Goal: Information Seeking & Learning: Learn about a topic

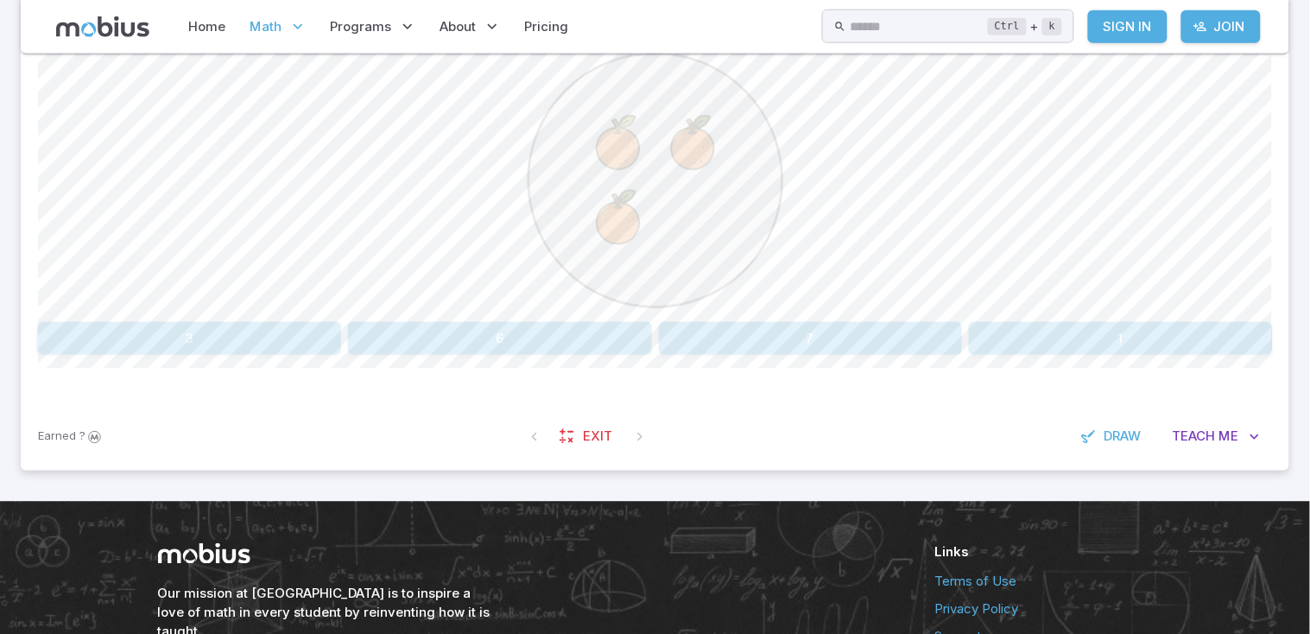
scroll to position [490, 0]
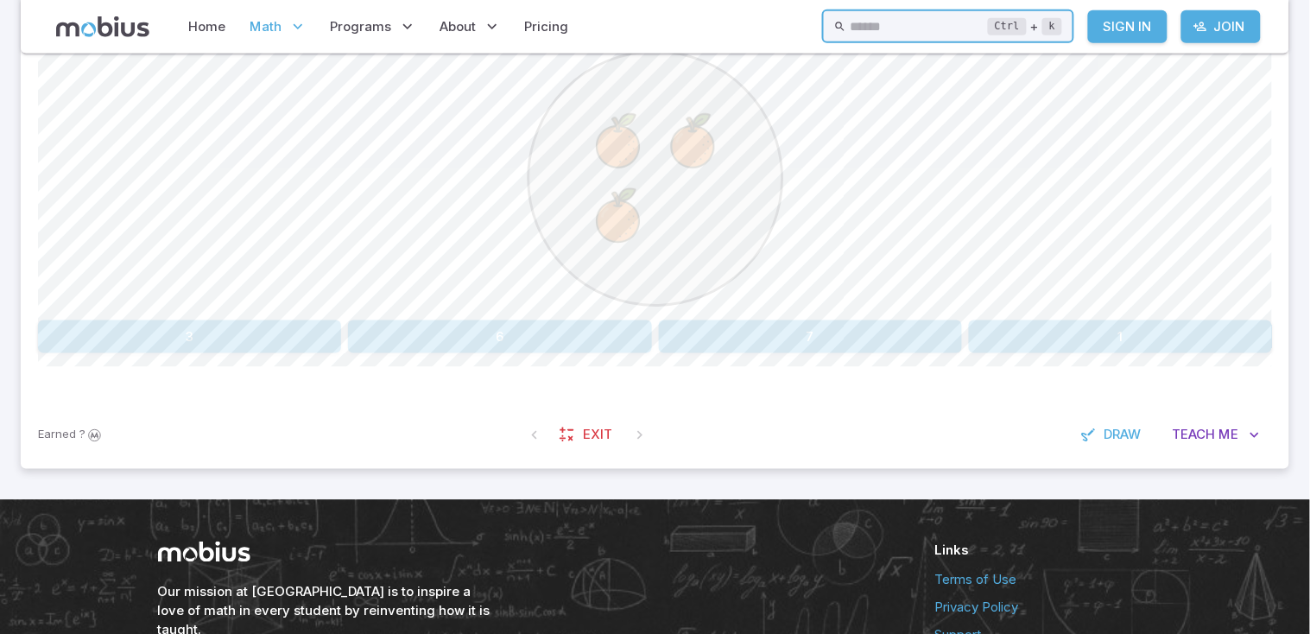
click at [878, 34] on input "text" at bounding box center [919, 26] width 138 height 34
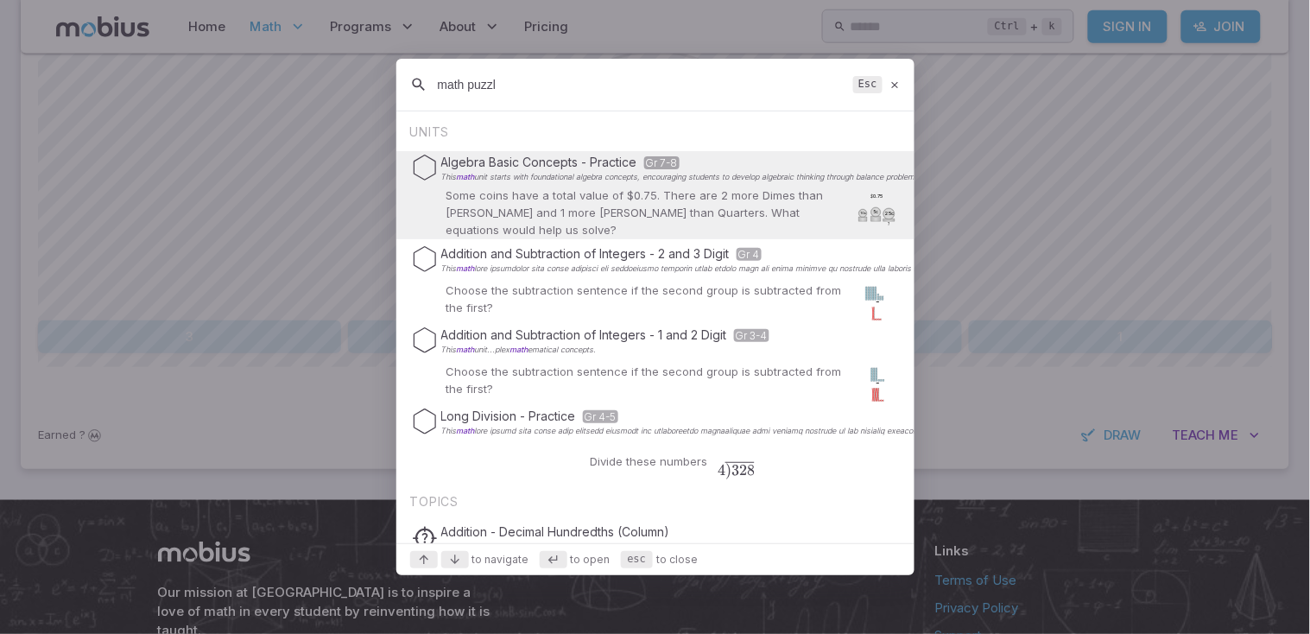
click at [601, 85] on input "math puzzl" at bounding box center [642, 84] width 408 height 31
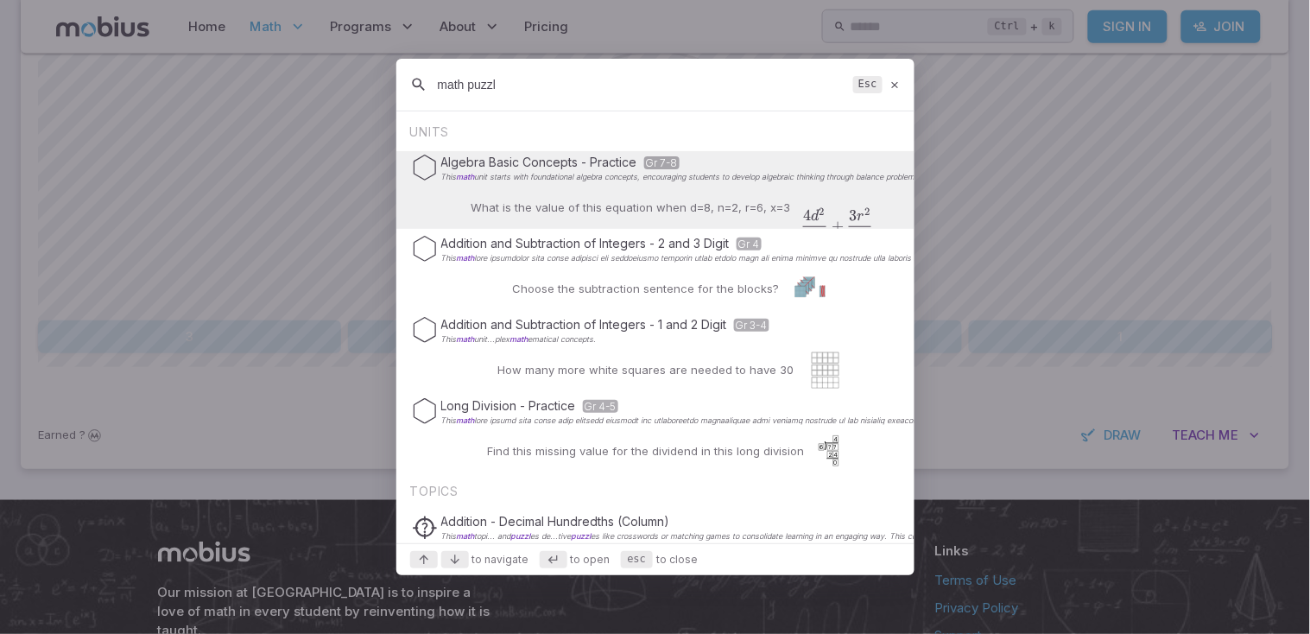
type input "math puzzl"
click at [895, 85] on icon at bounding box center [894, 85] width 11 height 13
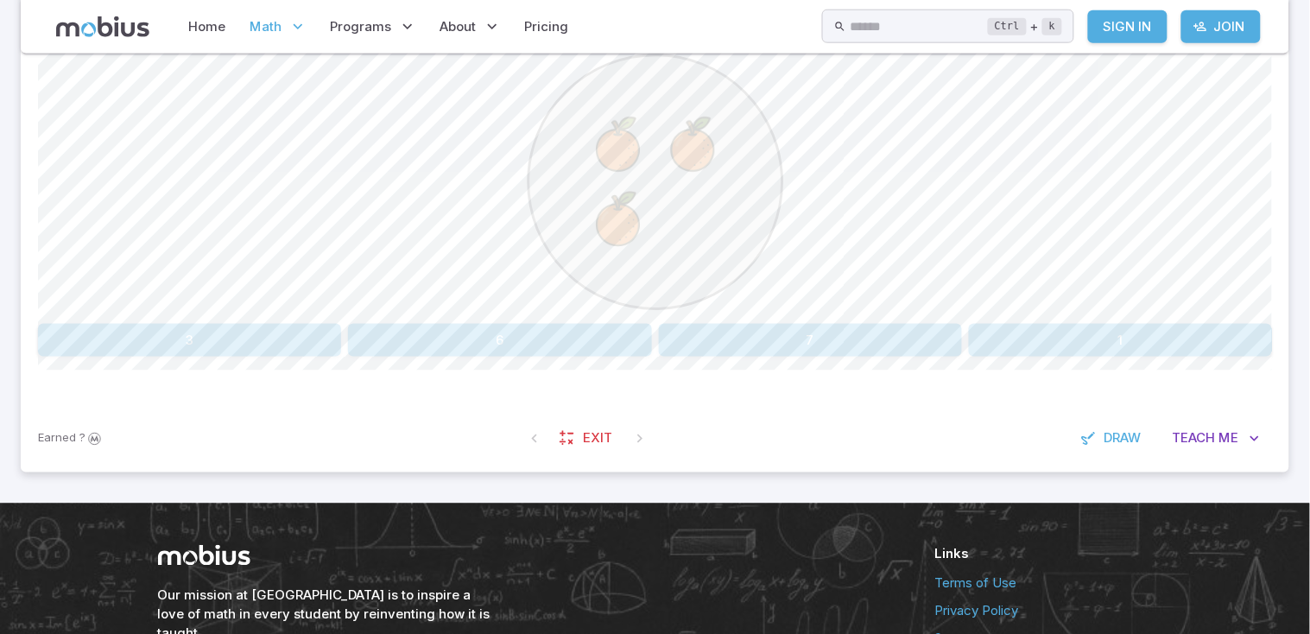
scroll to position [489, 0]
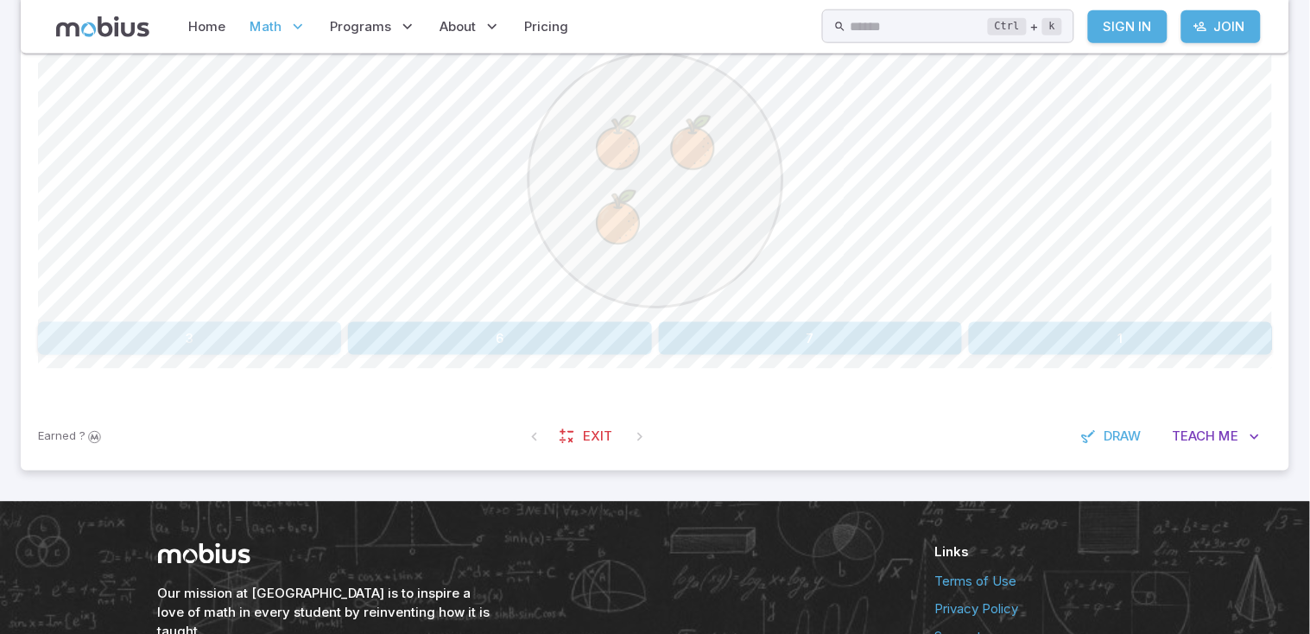
click at [324, 343] on button "3" at bounding box center [189, 338] width 303 height 33
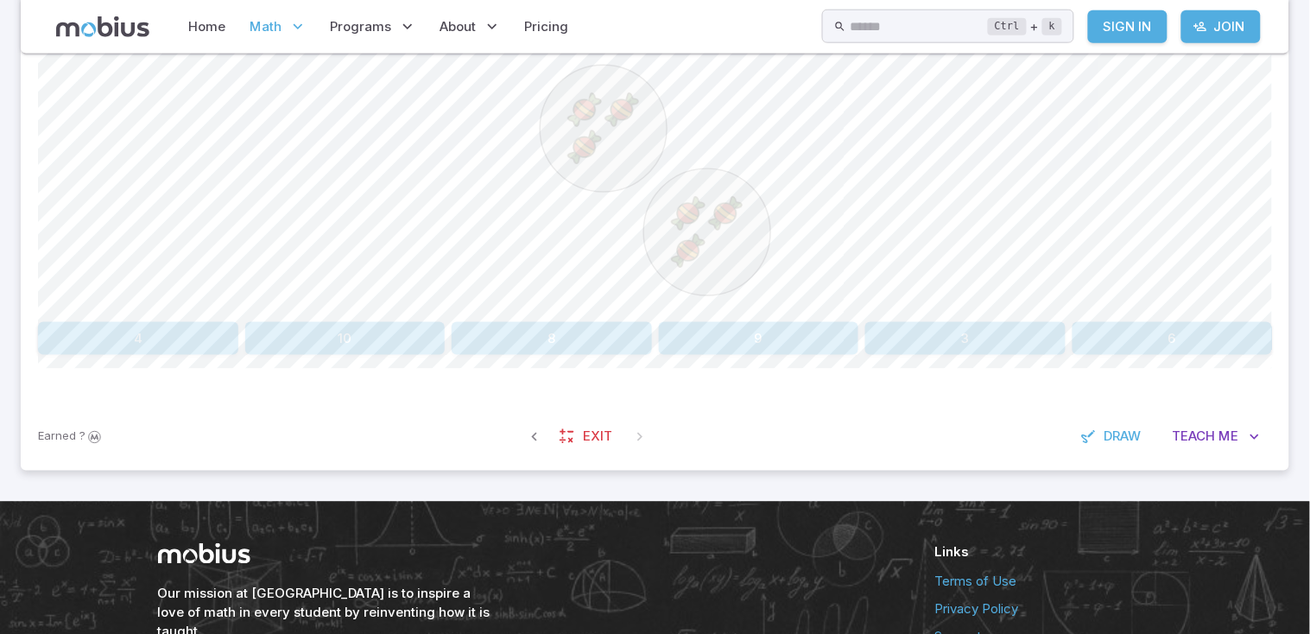
click at [1168, 329] on button "6" at bounding box center [1172, 338] width 200 height 33
click at [1122, 436] on span "Draw" at bounding box center [1122, 436] width 37 height 19
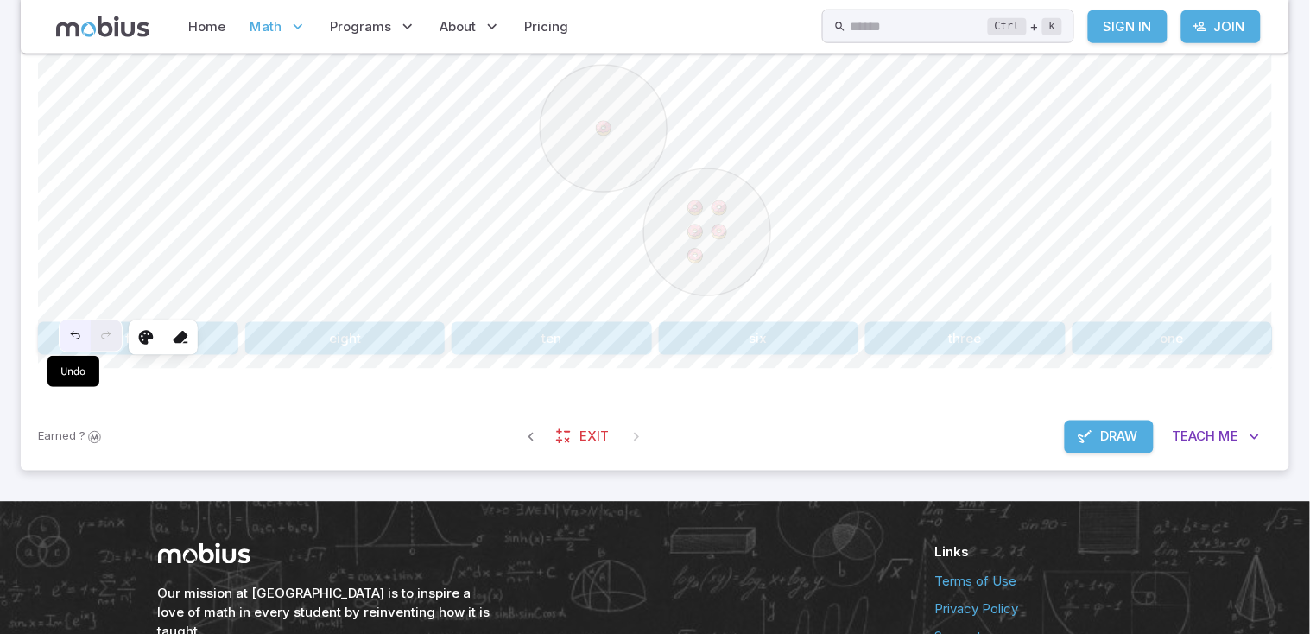
click at [73, 336] on icon "Undo" at bounding box center [75, 335] width 9 height 7
click at [484, 157] on div "Selected shape actions Stroke Background Stroke width Opacity 80 0 Layers Click…" at bounding box center [655, 159] width 1234 height 420
click at [181, 334] on icon at bounding box center [180, 337] width 17 height 17
click at [1137, 440] on span "Draw" at bounding box center [1119, 436] width 37 height 19
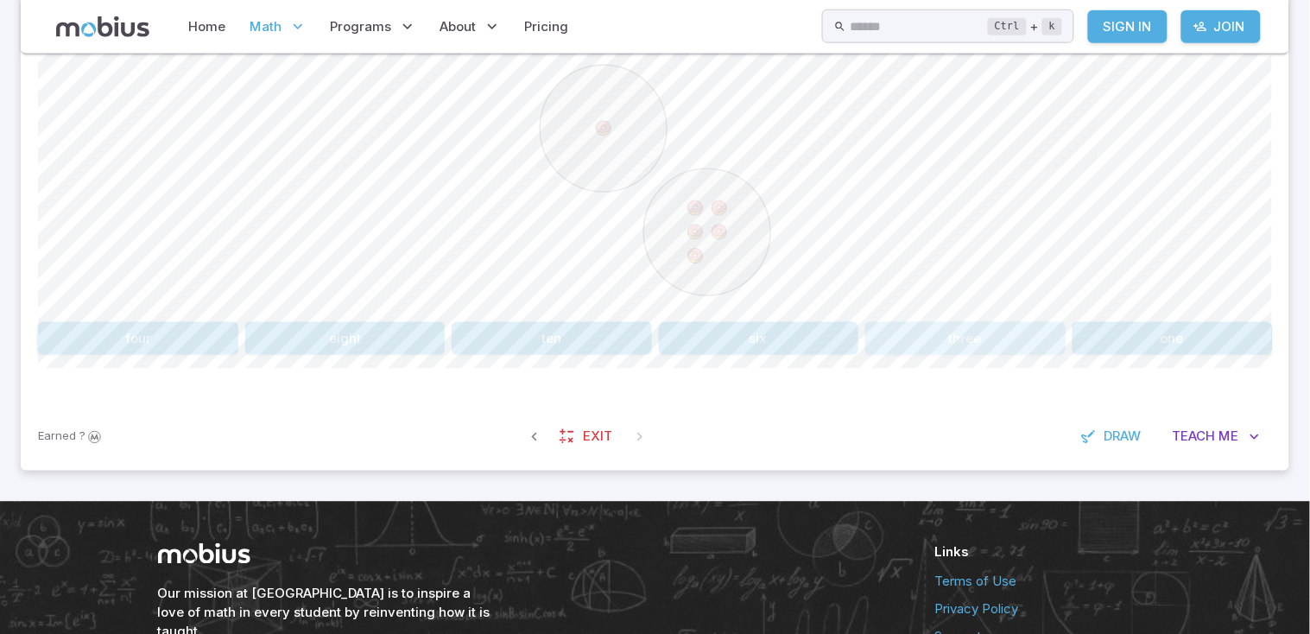
click at [888, 328] on button "three" at bounding box center [965, 338] width 200 height 33
click at [735, 335] on button "4" at bounding box center [654, 338] width 241 height 33
click at [1135, 434] on span "Draw" at bounding box center [1122, 436] width 37 height 19
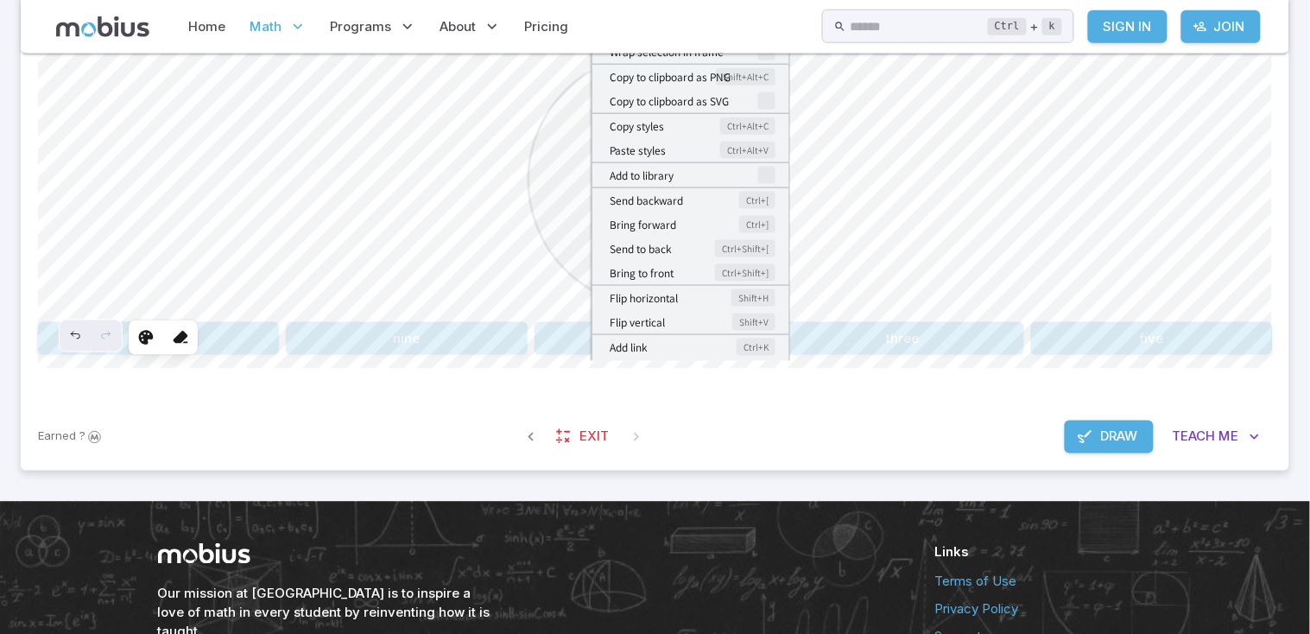
scroll to position [446, 0]
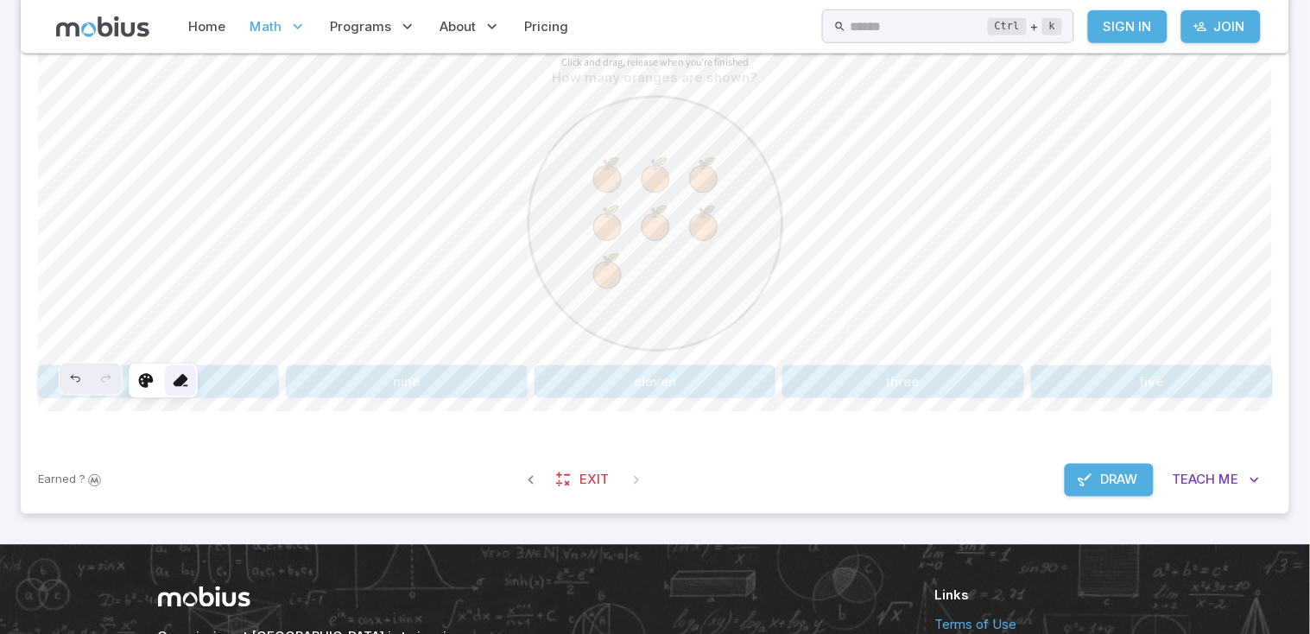
click at [178, 375] on icon at bounding box center [180, 380] width 17 height 17
click at [1103, 477] on span "Draw" at bounding box center [1119, 480] width 37 height 19
click at [1152, 377] on button "five" at bounding box center [1151, 381] width 241 height 33
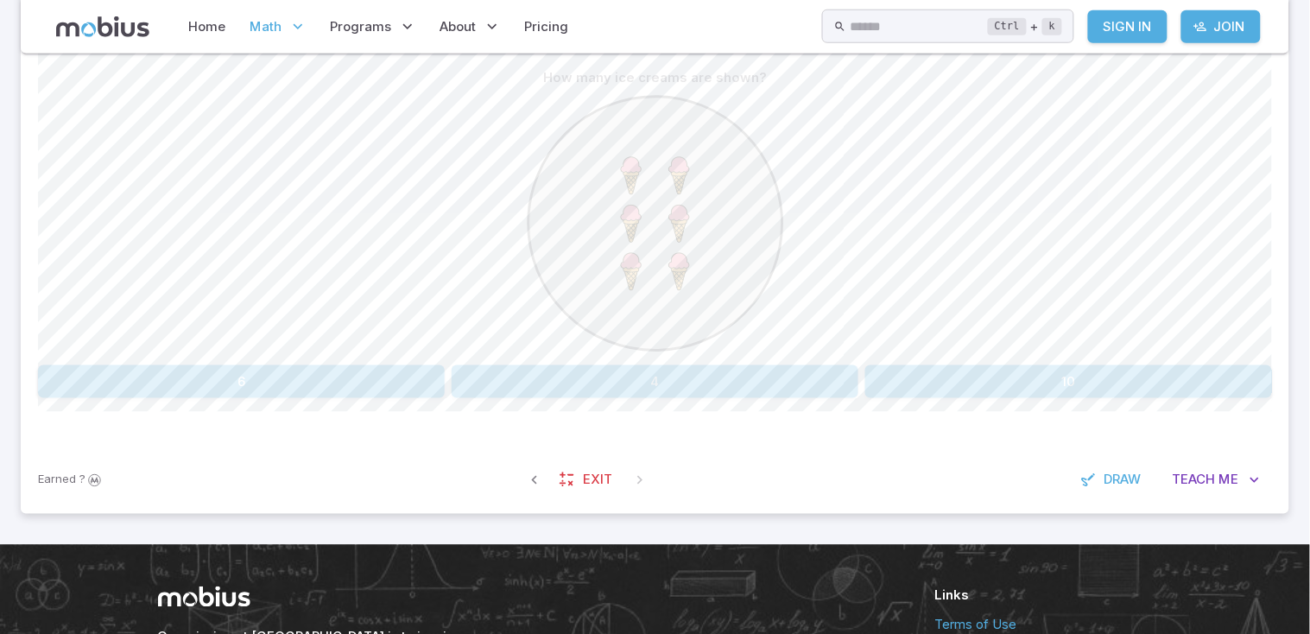
click at [365, 378] on button "6" at bounding box center [241, 381] width 407 height 33
click at [980, 373] on button "8" at bounding box center [965, 381] width 200 height 33
click at [629, 179] on icon at bounding box center [630, 175] width 41 height 41
click at [347, 383] on button "5" at bounding box center [345, 381] width 200 height 33
click at [772, 384] on button "3" at bounding box center [759, 381] width 200 height 33
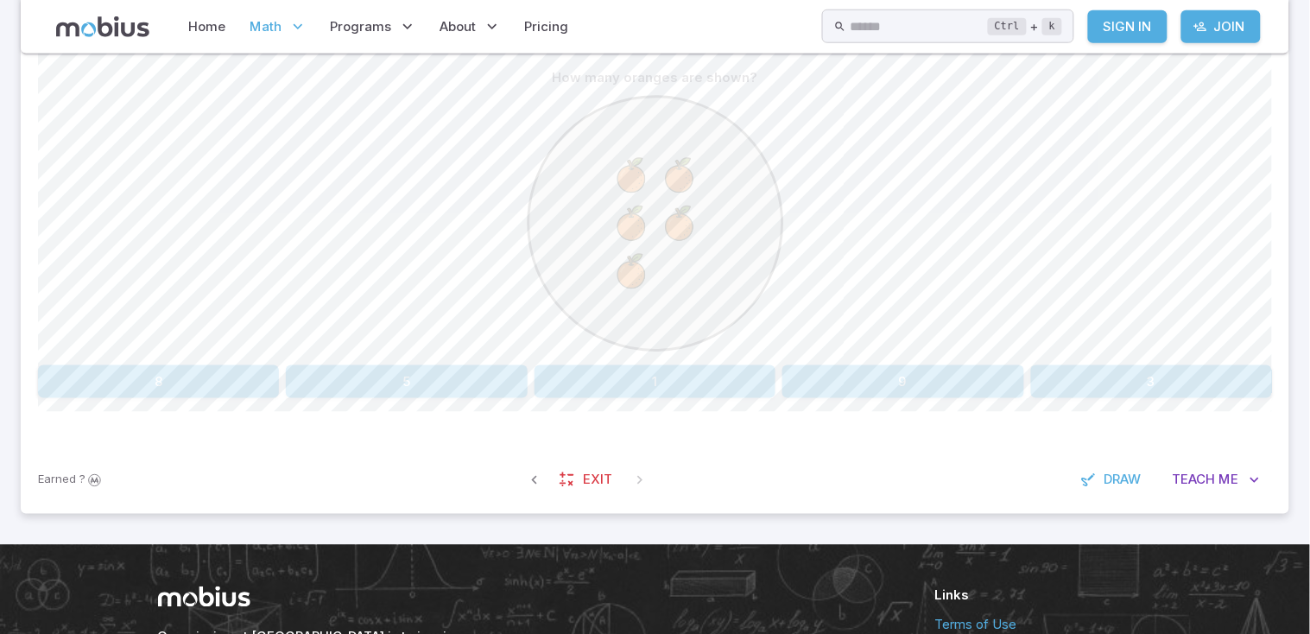
click at [828, 383] on button "9" at bounding box center [902, 381] width 241 height 33
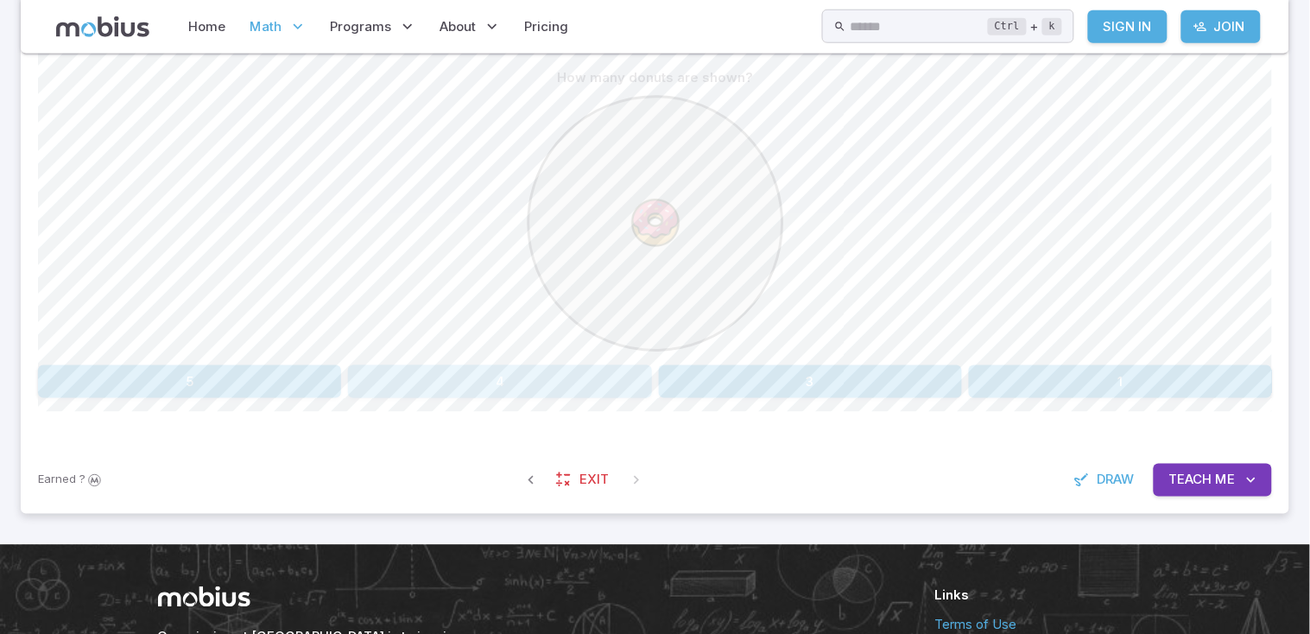
click at [573, 374] on button "4" at bounding box center [499, 381] width 303 height 33
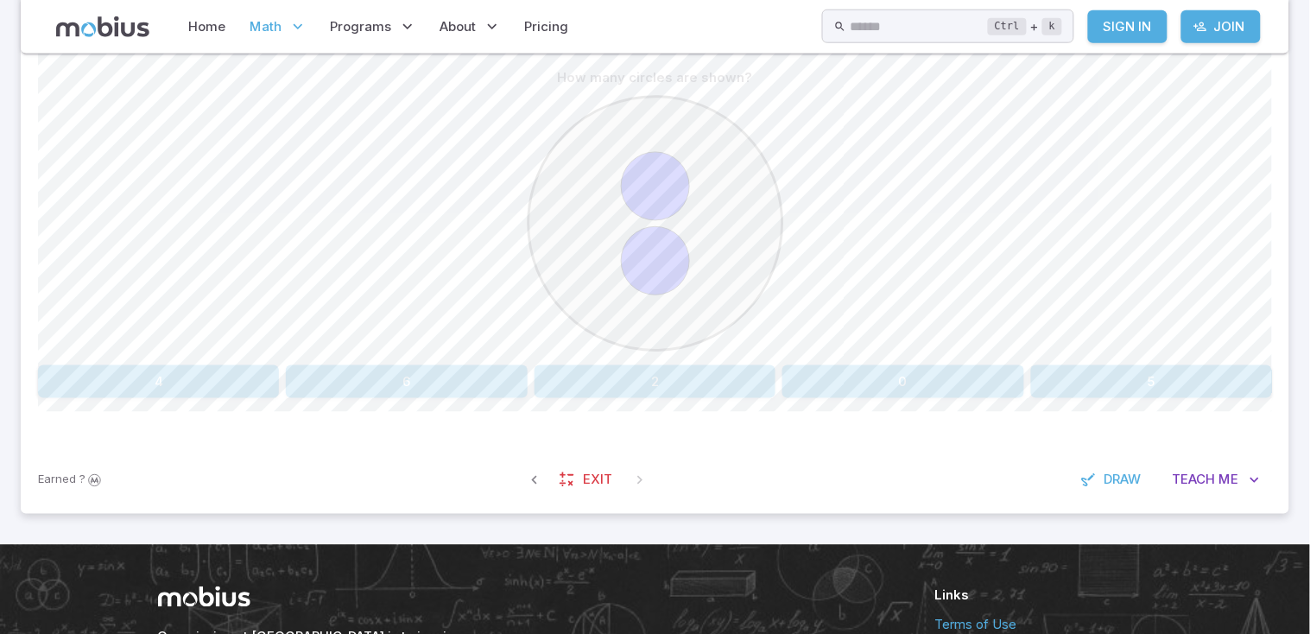
click at [648, 383] on button "2" at bounding box center [654, 381] width 241 height 33
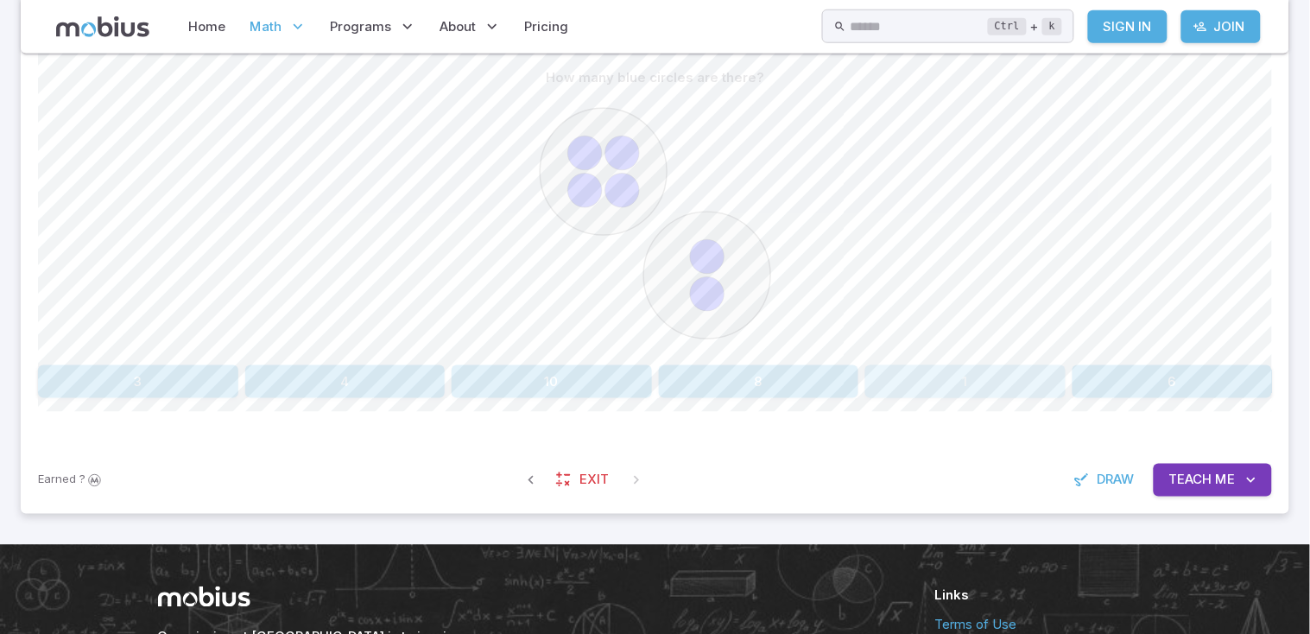
click at [1014, 387] on button "1" at bounding box center [965, 381] width 200 height 33
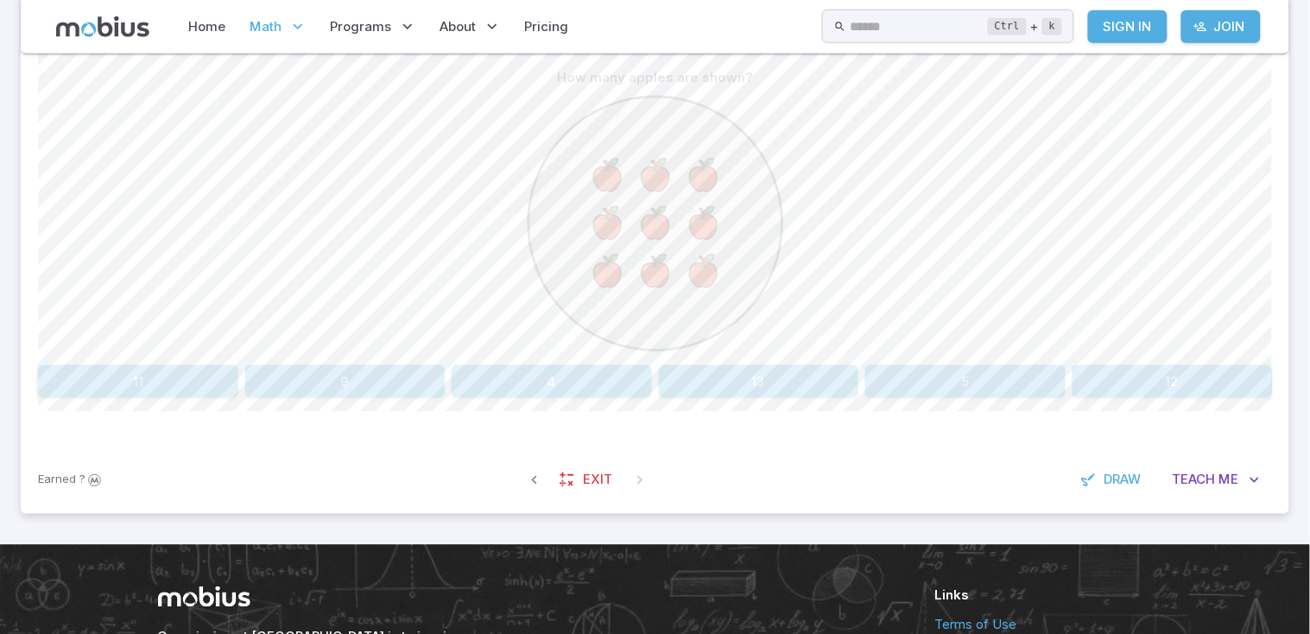
click at [729, 381] on button "13" at bounding box center [759, 381] width 200 height 33
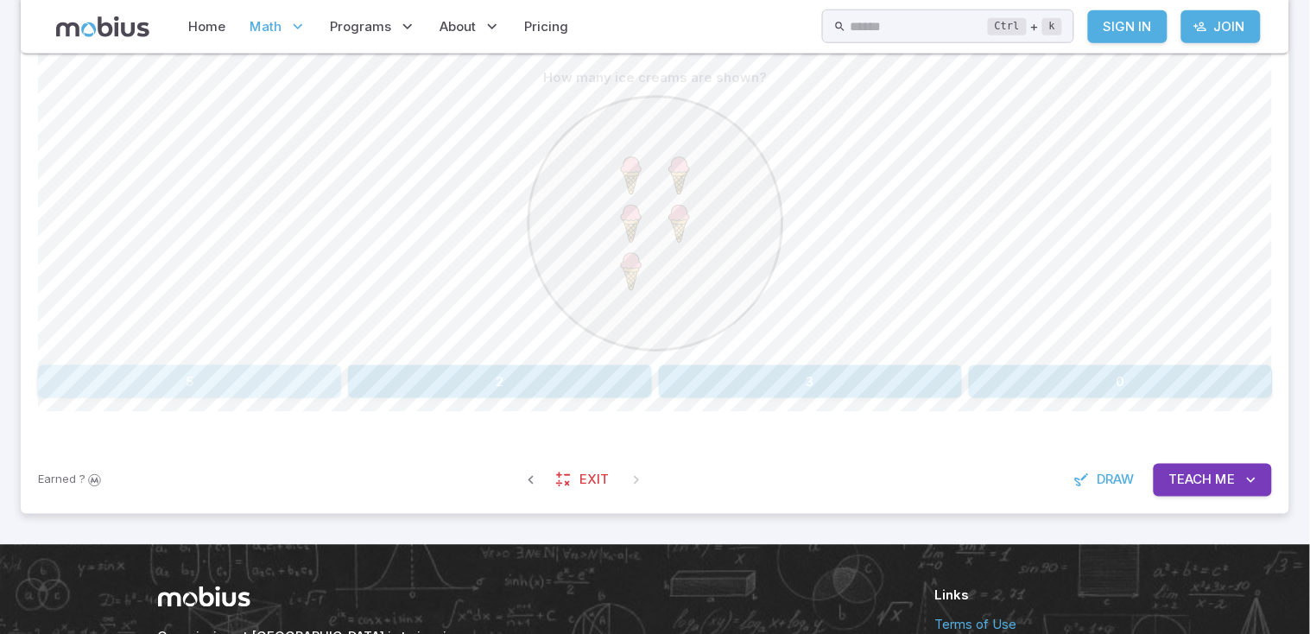
click at [244, 373] on button "5" at bounding box center [189, 381] width 303 height 33
click at [581, 388] on button "three" at bounding box center [499, 381] width 303 height 33
click at [60, 224] on div "How many apples are shown? 5 3 4 1" at bounding box center [655, 229] width 1234 height 337
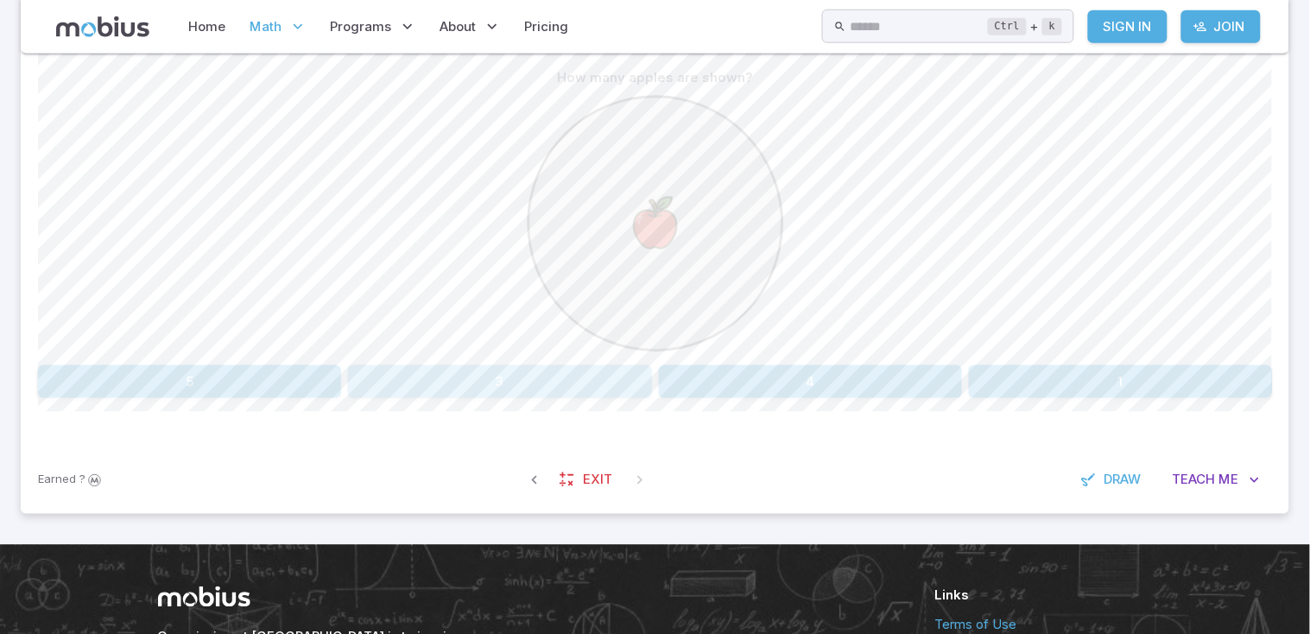
click at [610, 374] on button "3" at bounding box center [499, 381] width 303 height 33
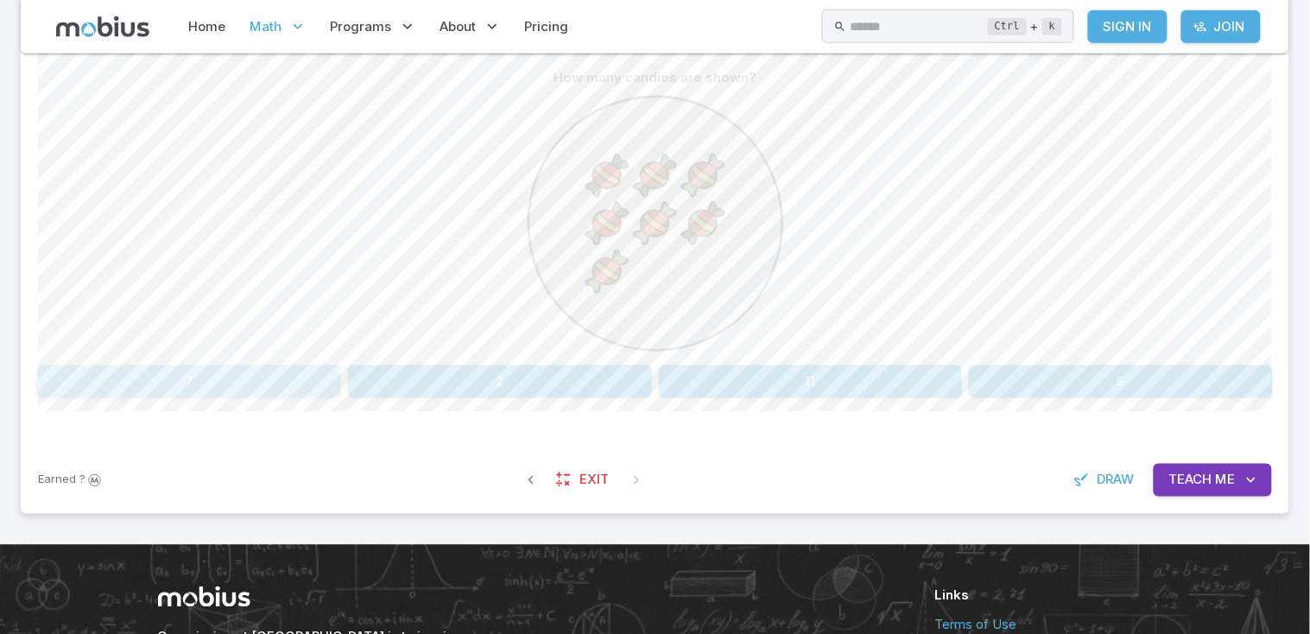
click at [242, 376] on button "7" at bounding box center [189, 381] width 303 height 33
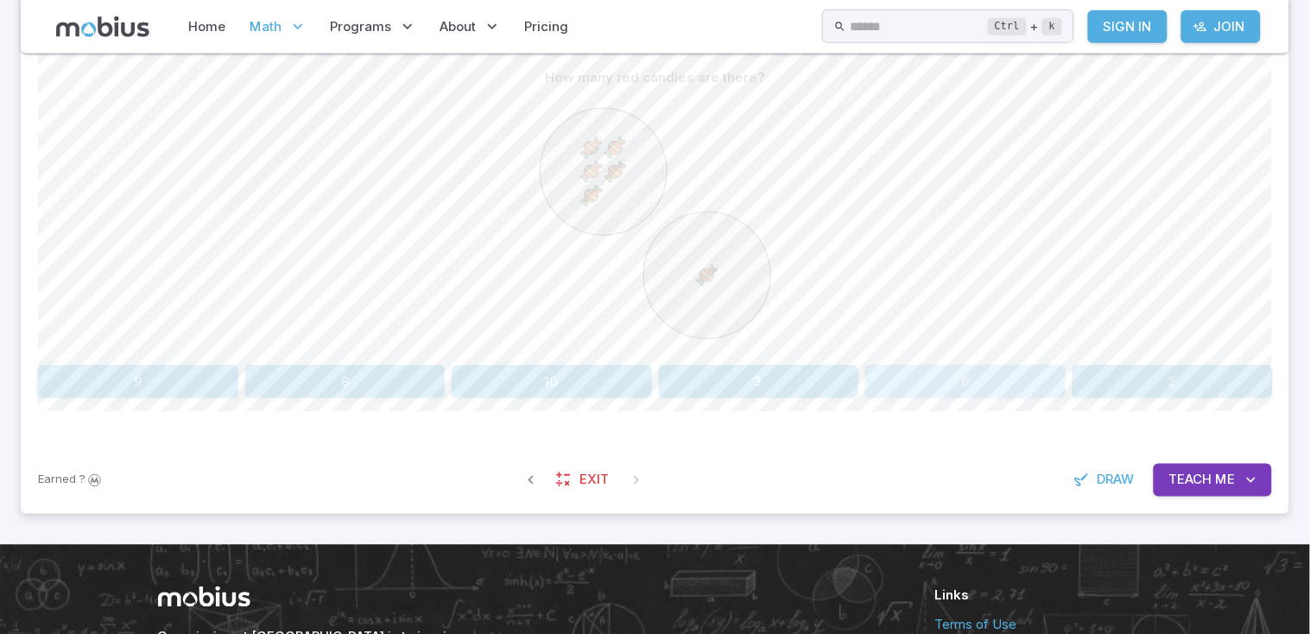
click at [884, 385] on button "6" at bounding box center [965, 381] width 200 height 33
click at [890, 382] on button "four" at bounding box center [965, 381] width 200 height 33
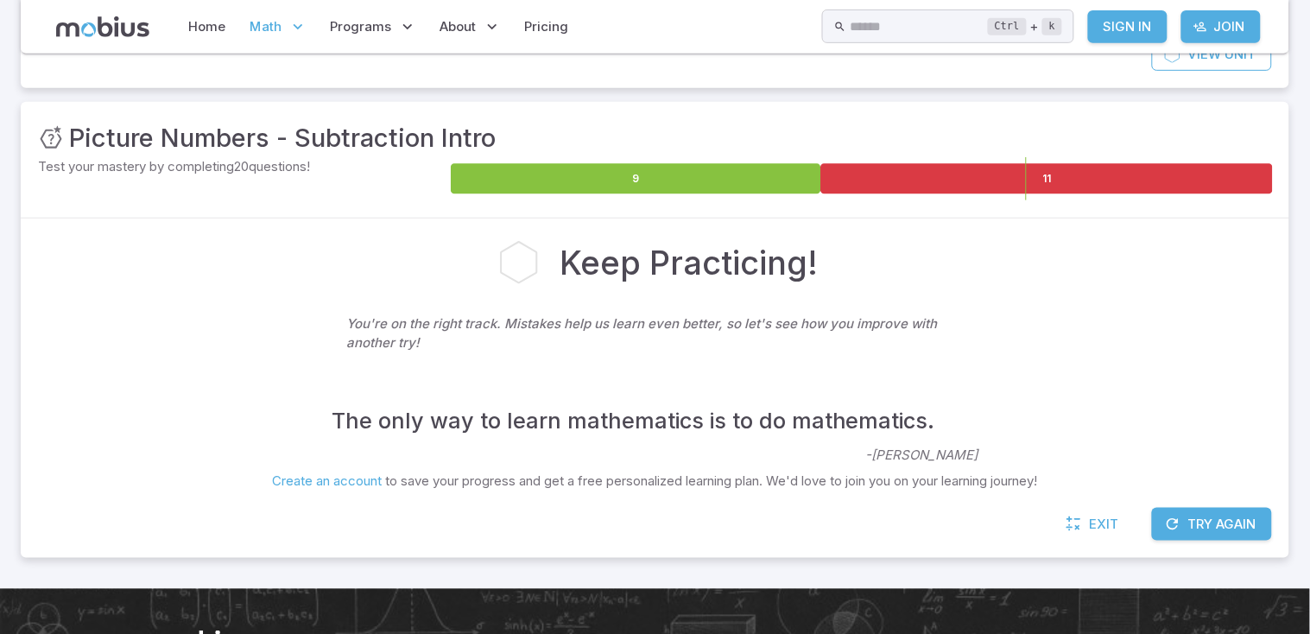
scroll to position [199, 0]
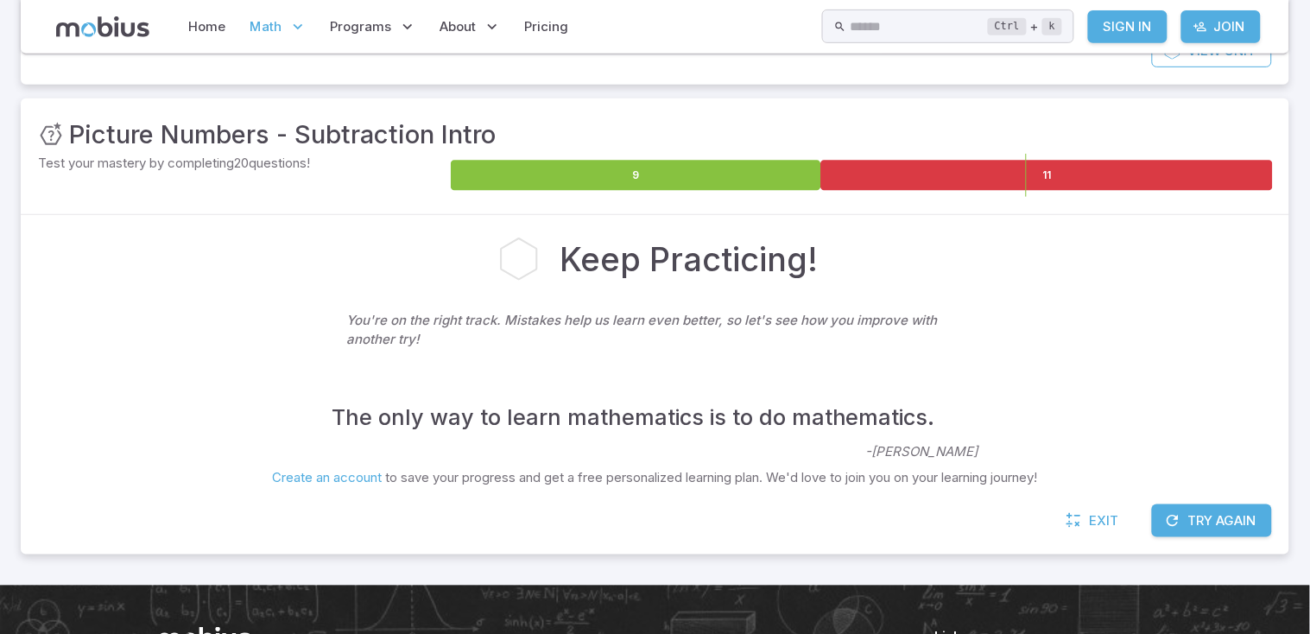
click at [520, 250] on icon at bounding box center [518, 259] width 35 height 41
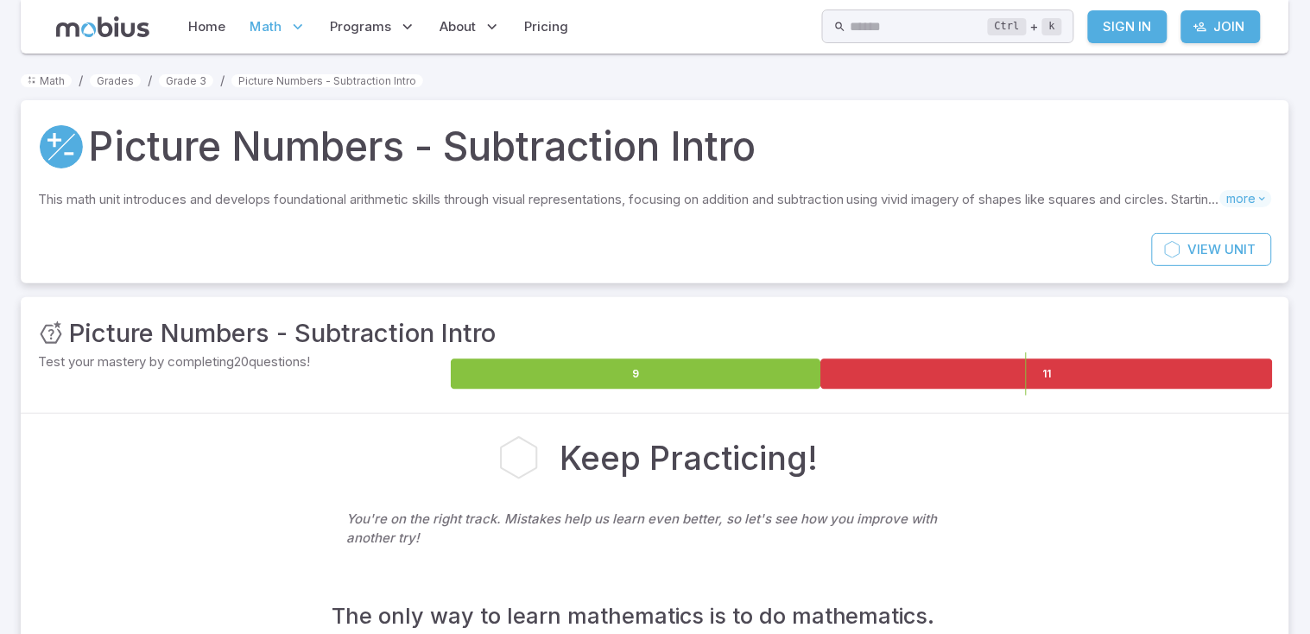
scroll to position [3, 0]
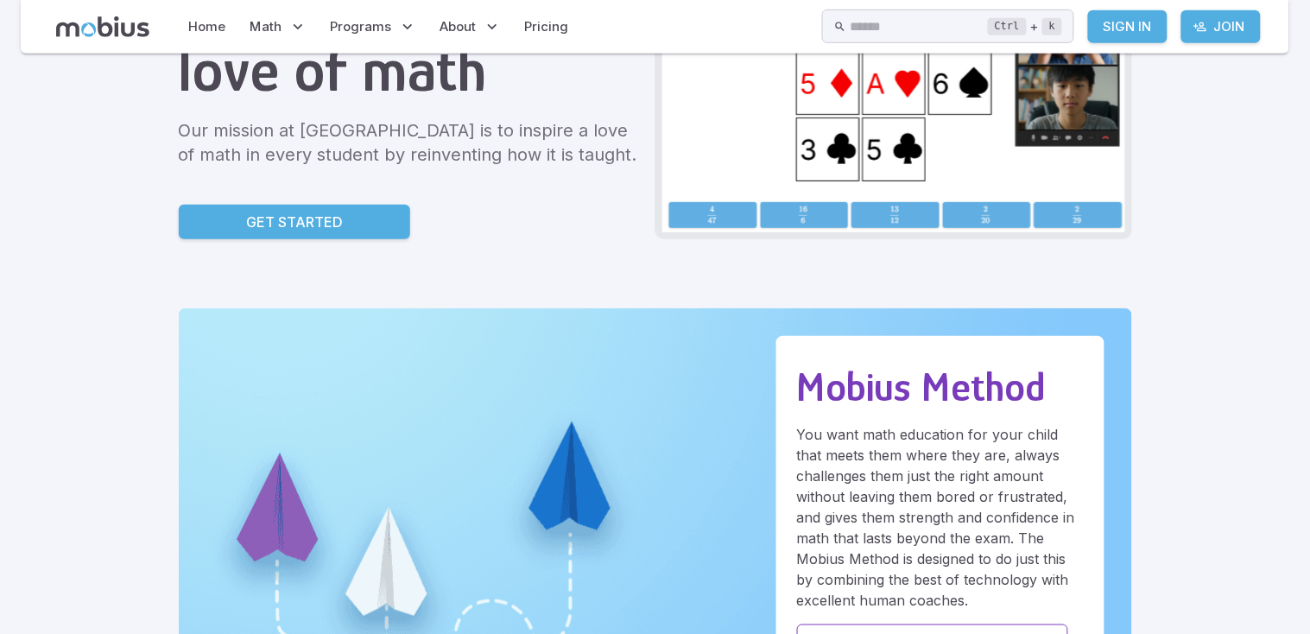
scroll to position [228, 0]
click at [210, 213] on link "Get Started" at bounding box center [294, 223] width 231 height 35
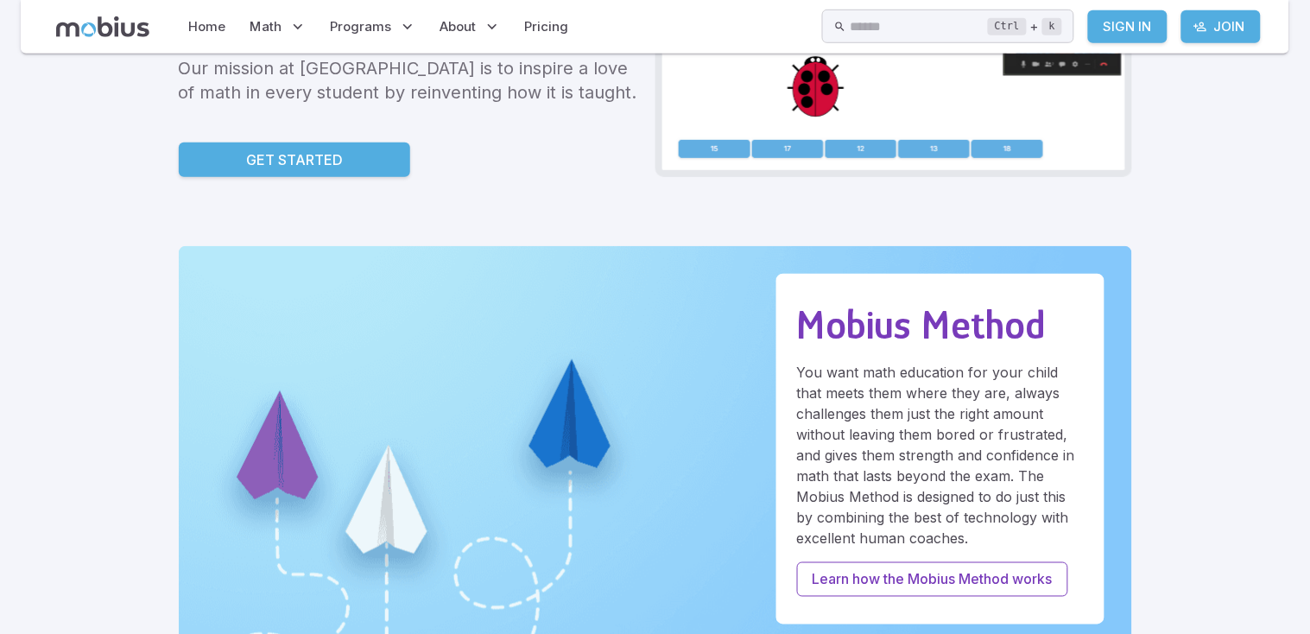
scroll to position [289, 0]
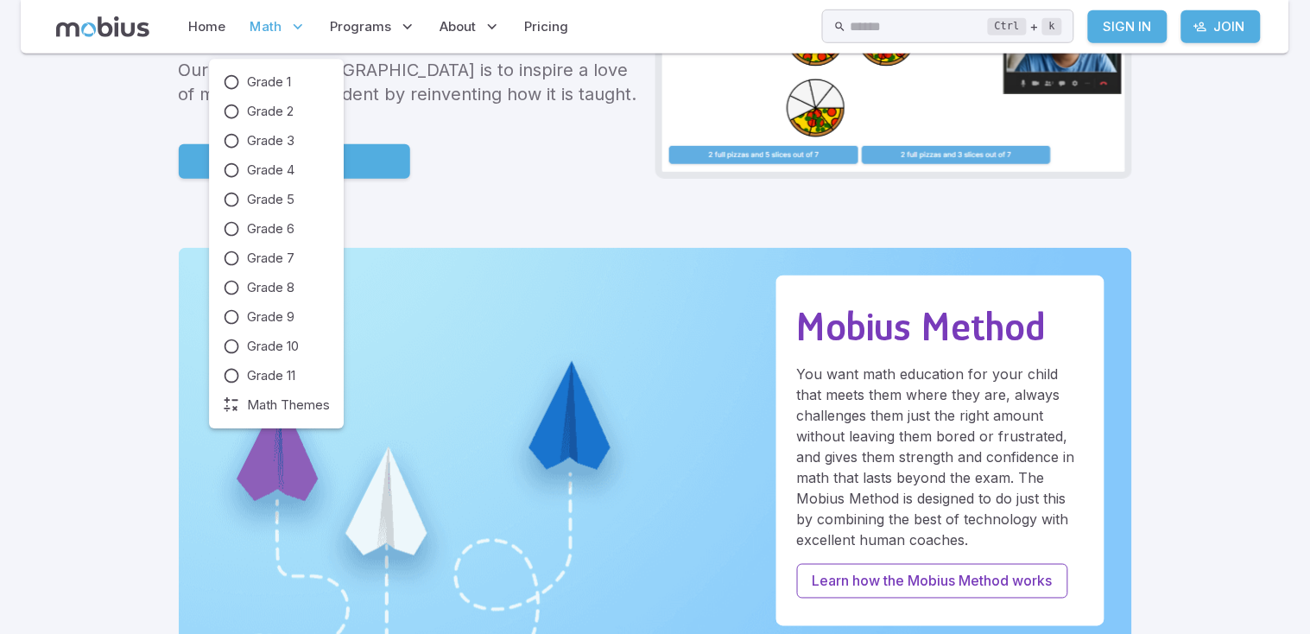
click at [276, 22] on span "Math" at bounding box center [266, 26] width 32 height 19
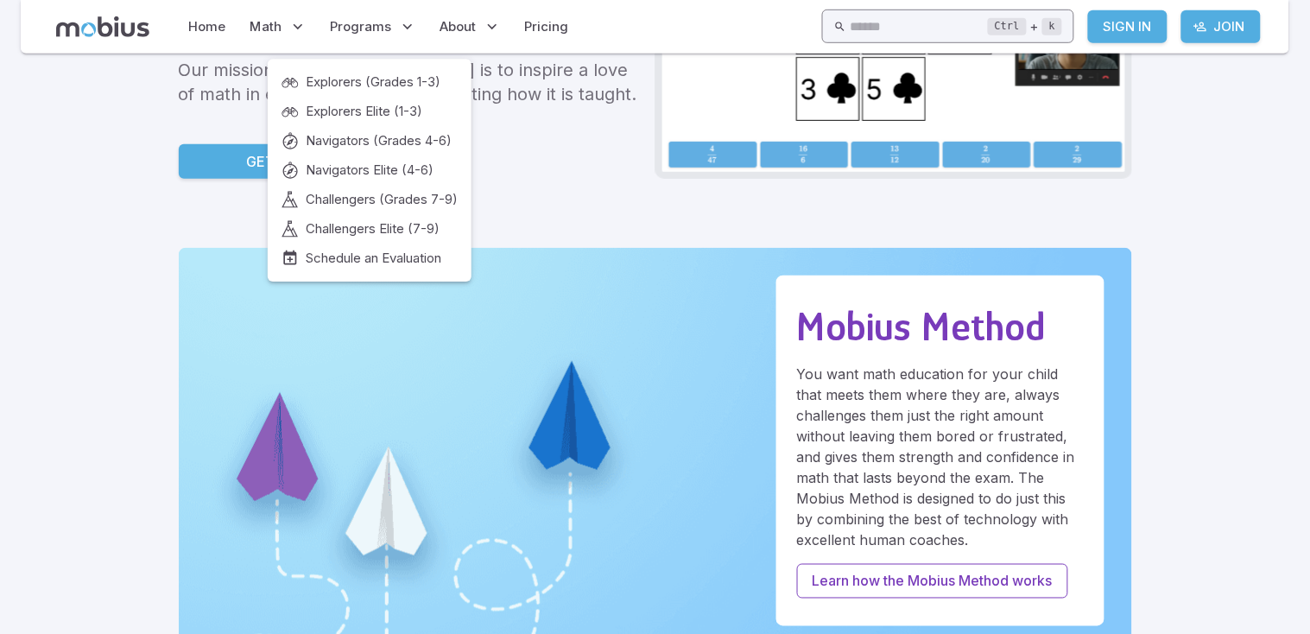
click at [863, 33] on input "text" at bounding box center [919, 26] width 138 height 34
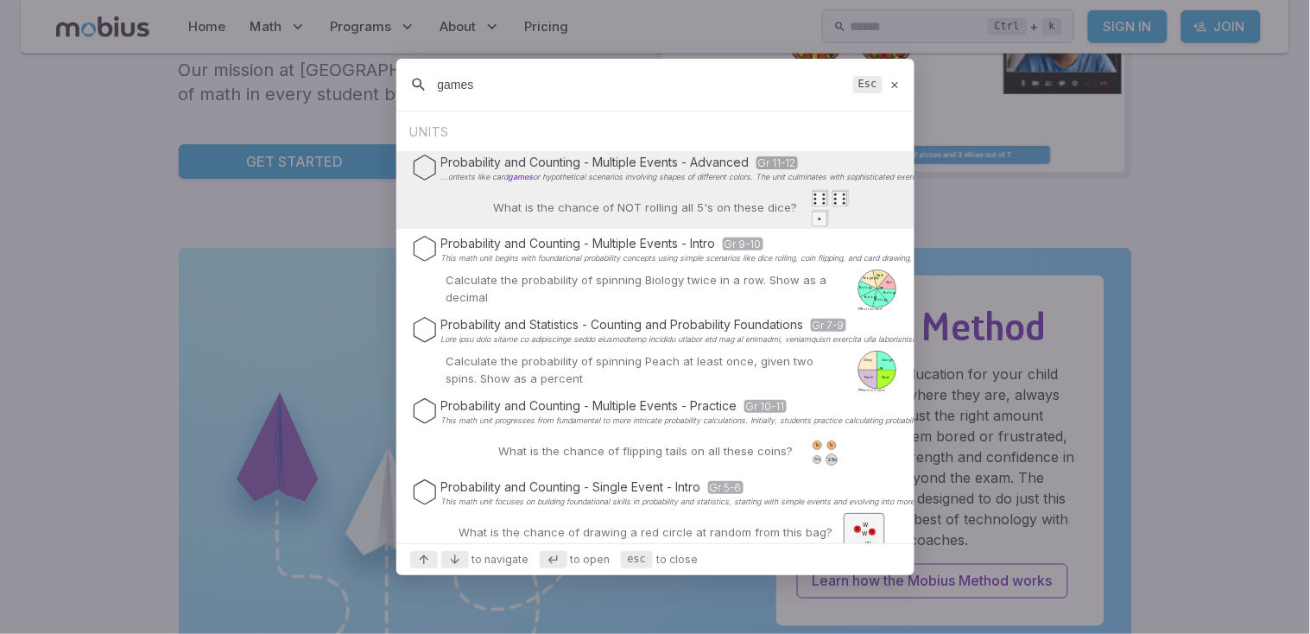
type input "games"
click at [893, 82] on icon at bounding box center [894, 85] width 11 height 13
